Goal: Navigation & Orientation: Find specific page/section

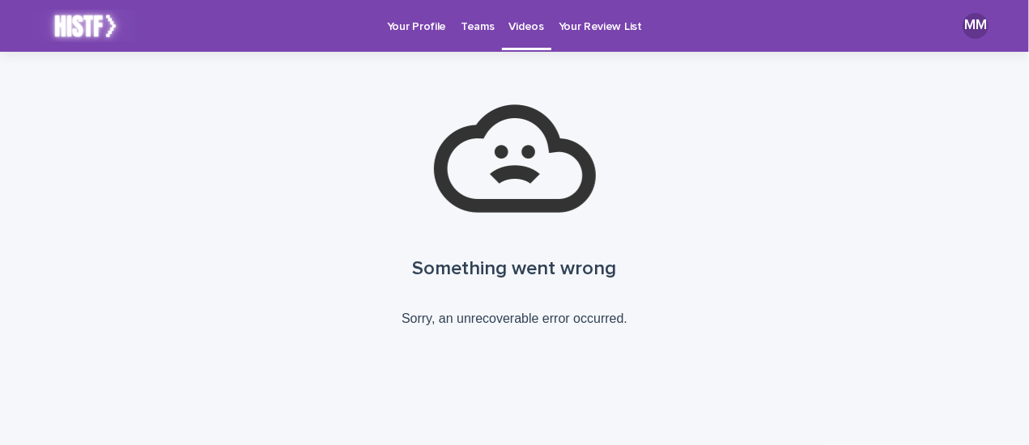
click at [425, 25] on font "Your Profile" at bounding box center [416, 26] width 59 height 11
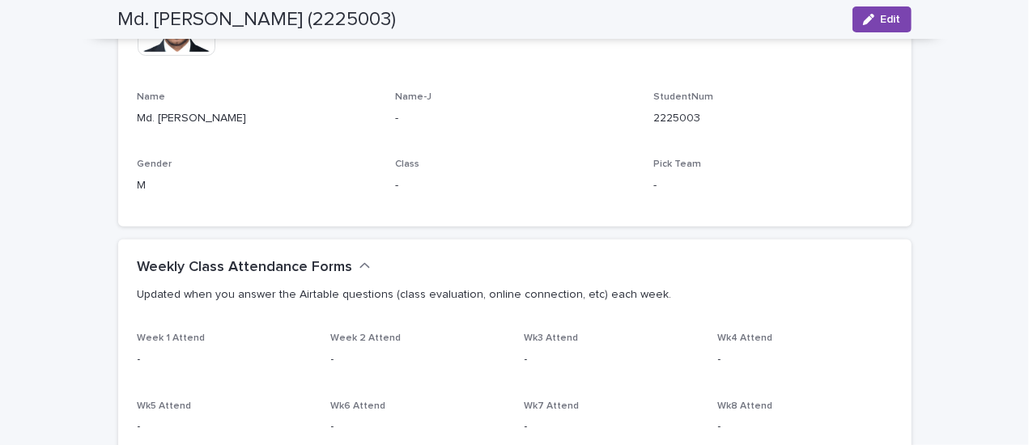
scroll to position [405, 0]
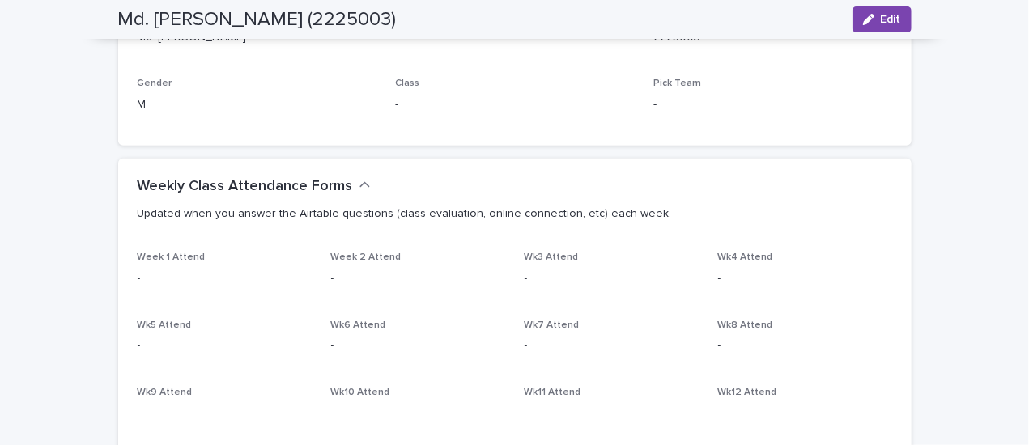
click at [272, 217] on font "Updated when you answer the Airtable questions (class evaluation, online connec…" at bounding box center [405, 213] width 534 height 11
click at [421, 210] on font "Updated when you answer the Airtable questions (class evaluation, online connec…" at bounding box center [405, 213] width 534 height 11
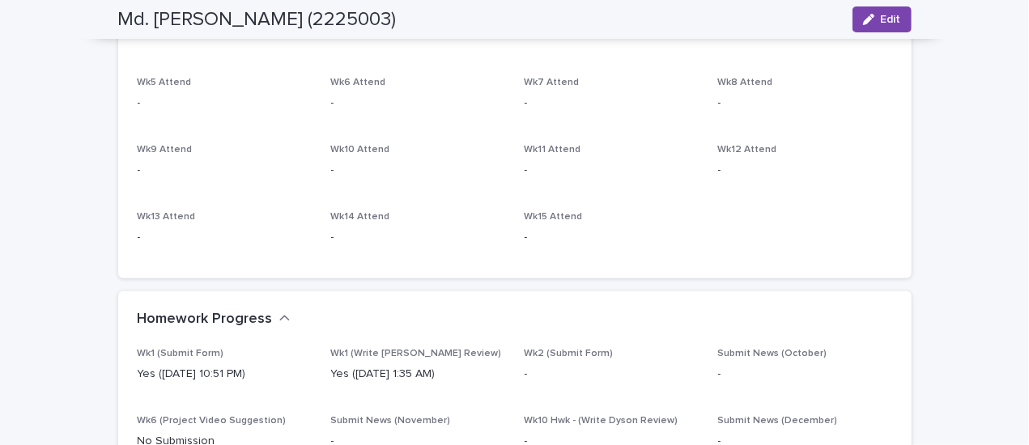
scroll to position [729, 0]
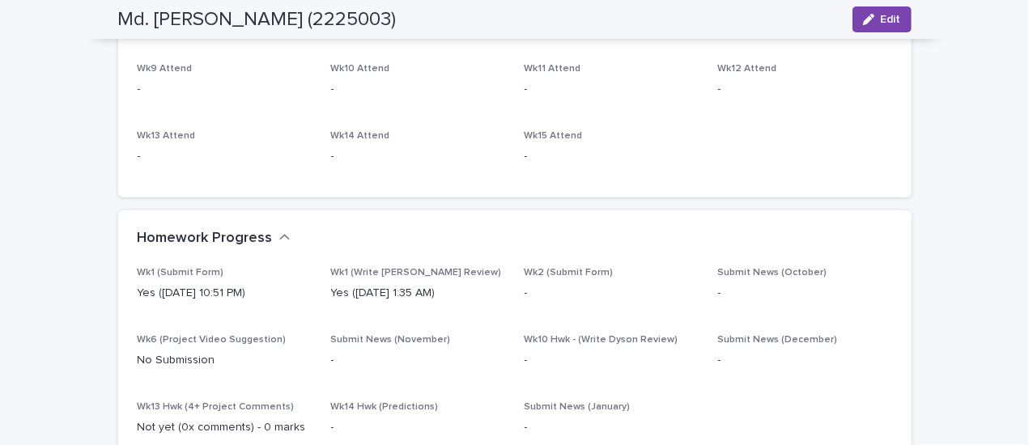
click at [428, 273] on font "Wk1 (Write [PERSON_NAME] Review)" at bounding box center [416, 273] width 171 height 10
click at [429, 273] on font "Wk1 (Write [PERSON_NAME] Review)" at bounding box center [416, 273] width 171 height 10
click at [431, 272] on font "Wk1 (Write [PERSON_NAME] Review)" at bounding box center [416, 273] width 171 height 10
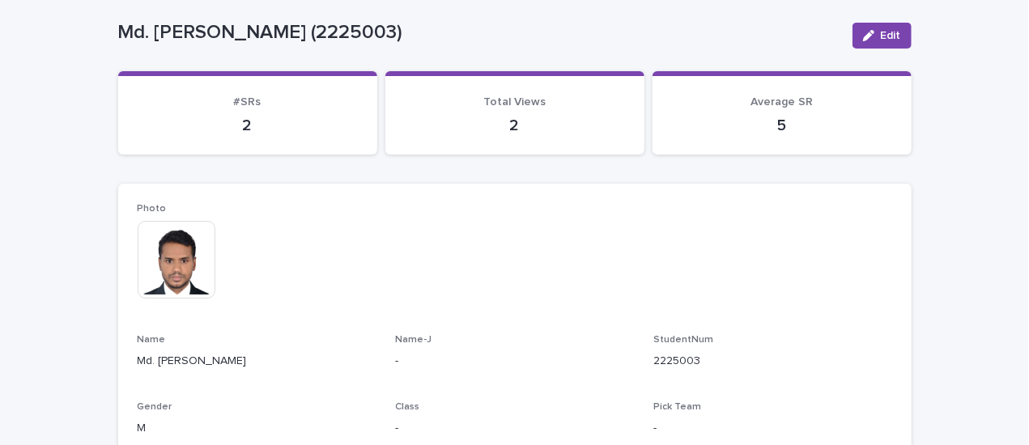
scroll to position [0, 0]
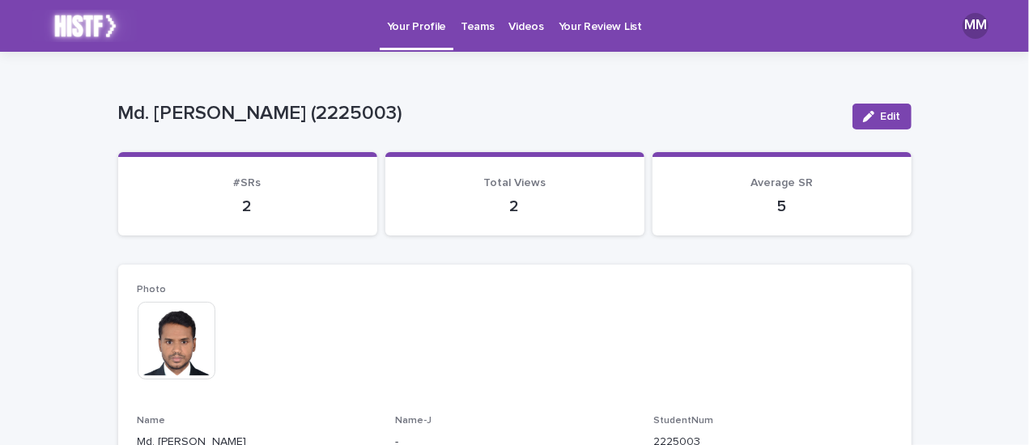
click at [360, 291] on p "Photo" at bounding box center [515, 289] width 755 height 11
click at [463, 28] on font "Teams" at bounding box center [477, 26] width 33 height 11
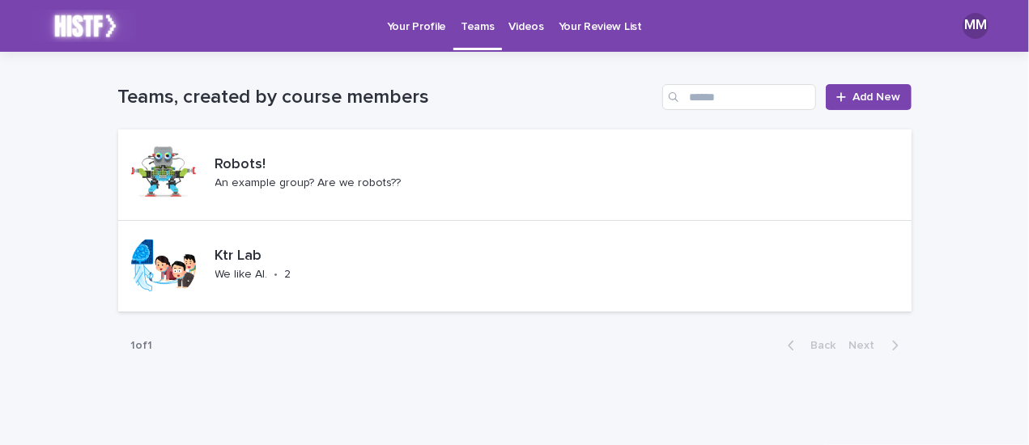
click at [409, 25] on font "Your Profile" at bounding box center [416, 26] width 59 height 11
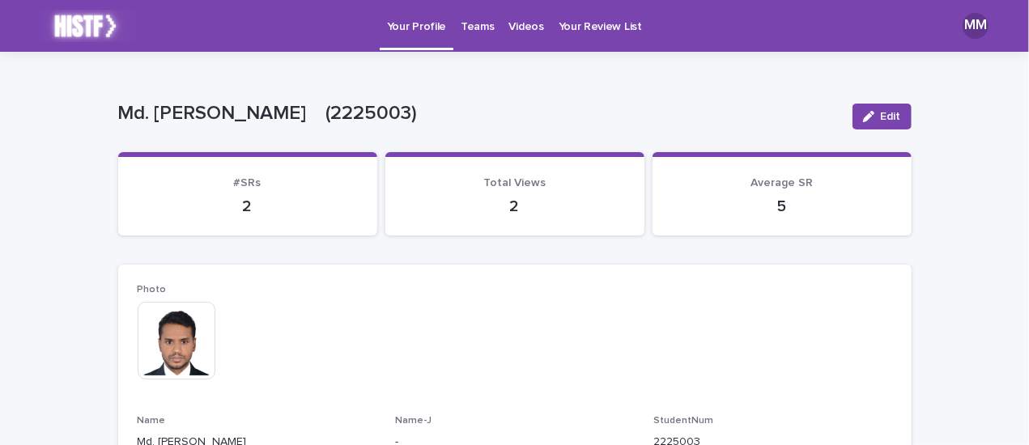
click at [87, 28] on img at bounding box center [84, 26] width 105 height 32
click at [512, 27] on font "Videos" at bounding box center [526, 26] width 35 height 11
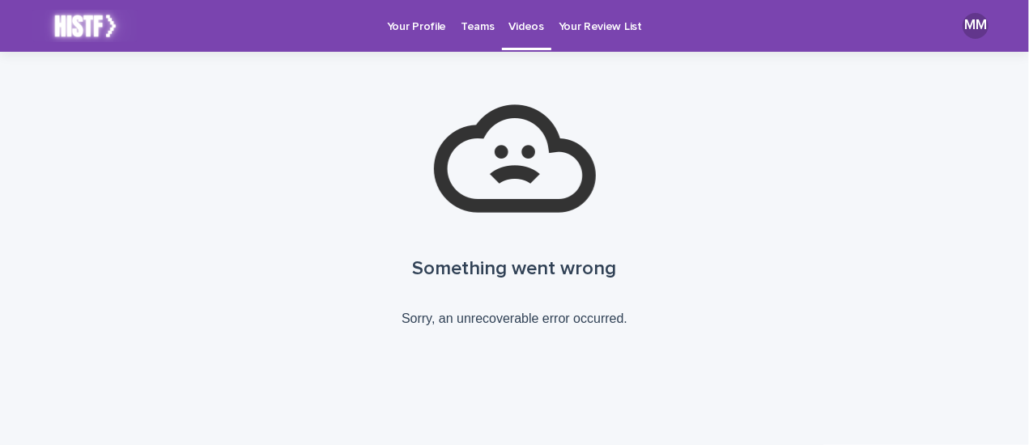
click at [471, 28] on font "Teams" at bounding box center [477, 26] width 33 height 11
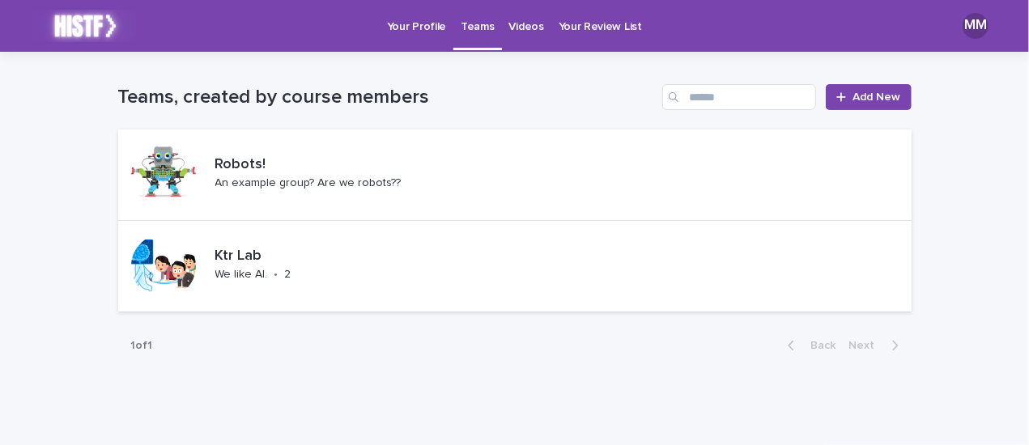
click at [436, 28] on font "Your Profile" at bounding box center [416, 26] width 59 height 11
